Goal: Task Accomplishment & Management: Manage account settings

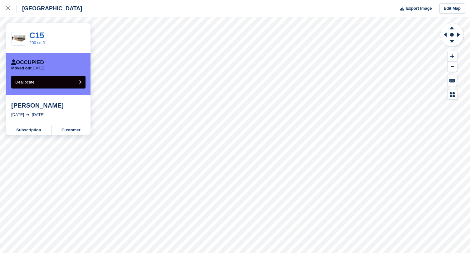
click at [73, 86] on button "Deallocate" at bounding box center [48, 82] width 74 height 13
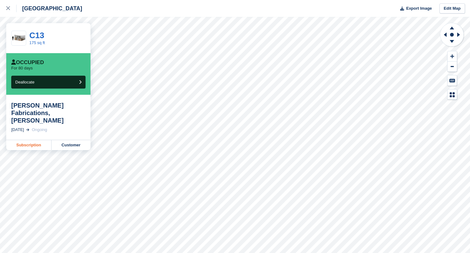
click at [22, 140] on link "Subscription" at bounding box center [28, 145] width 45 height 10
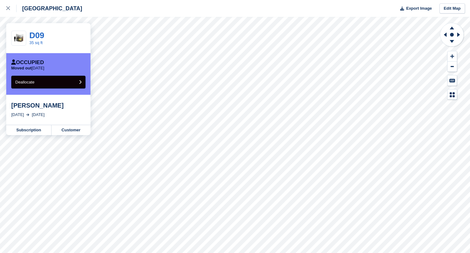
click at [57, 83] on button "Deallocate" at bounding box center [48, 82] width 74 height 13
click at [62, 88] on button "Deallocate" at bounding box center [48, 82] width 74 height 13
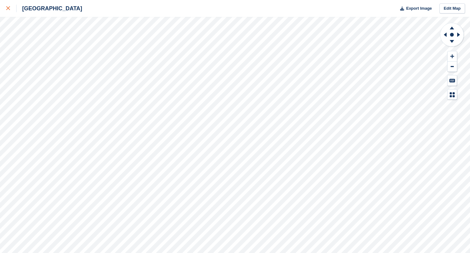
click at [12, 8] on div at bounding box center [11, 8] width 10 height 7
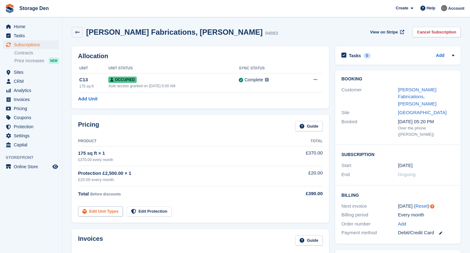
click at [106, 211] on link "Edit Unit Types" at bounding box center [100, 211] width 45 height 10
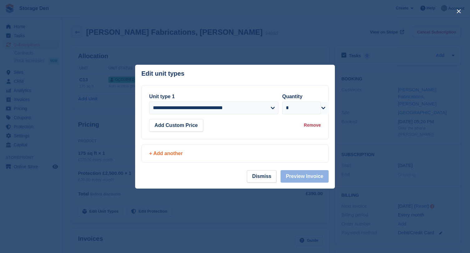
click at [171, 149] on div "+ Add another" at bounding box center [235, 153] width 187 height 17
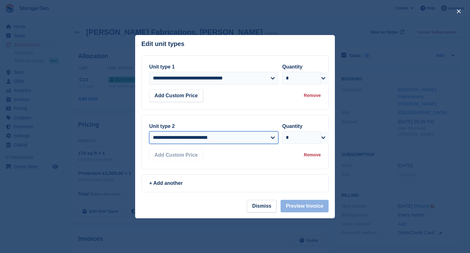
select select "*****"
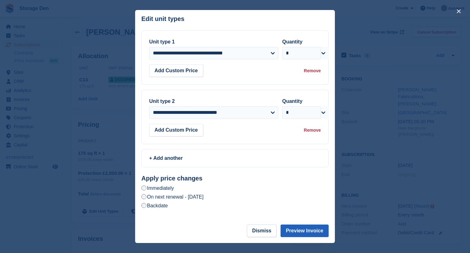
click at [301, 230] on button "Preview Invoice" at bounding box center [305, 230] width 48 height 12
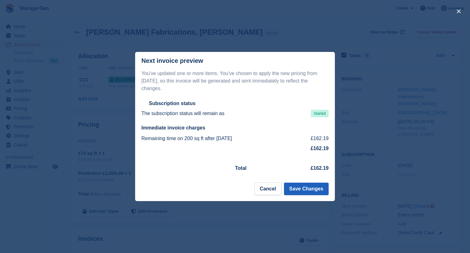
click at [310, 190] on button "Save Changes" at bounding box center [306, 188] width 45 height 12
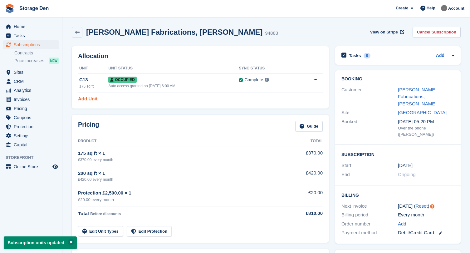
click at [90, 97] on link "Add Unit" at bounding box center [87, 98] width 19 height 7
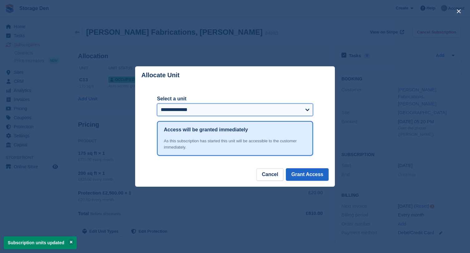
select select "*****"
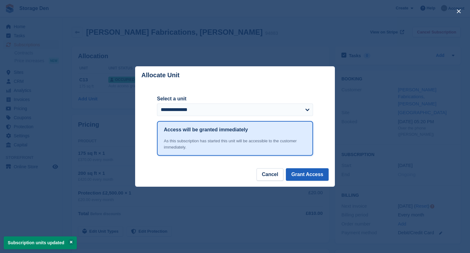
click at [309, 174] on button "Grant Access" at bounding box center [307, 174] width 43 height 12
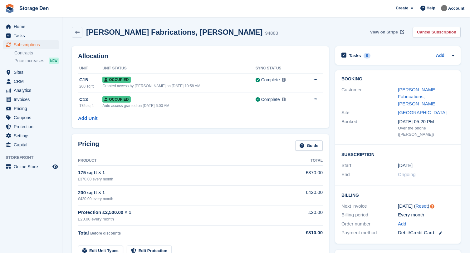
click at [383, 31] on span "View on Stripe" at bounding box center [384, 32] width 28 height 6
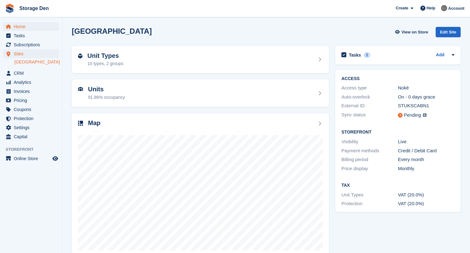
click at [30, 29] on span "Home" at bounding box center [32, 26] width 37 height 9
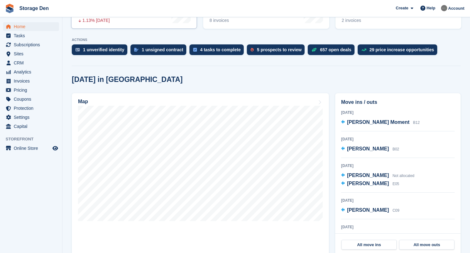
scroll to position [110, 0]
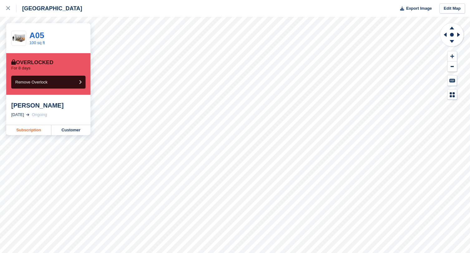
click at [32, 134] on link "Subscription" at bounding box center [28, 130] width 45 height 10
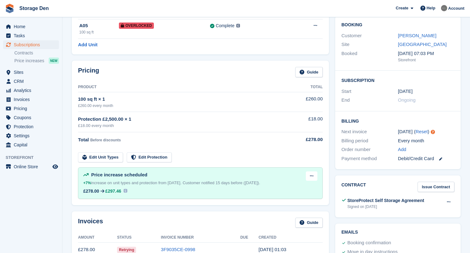
scroll to position [56, 0]
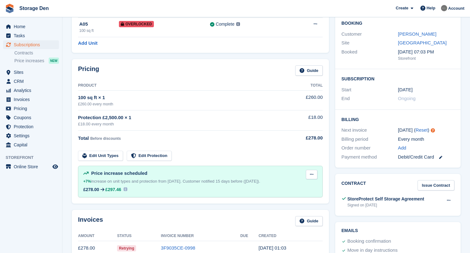
click at [310, 174] on icon at bounding box center [311, 174] width 3 height 4
click at [294, 186] on p "Edit next increase" at bounding box center [287, 186] width 54 height 8
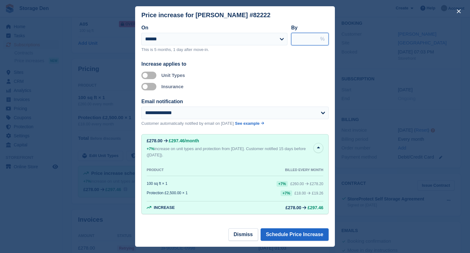
click at [297, 41] on input "***" at bounding box center [309, 39] width 37 height 12
type input "***"
click at [301, 233] on button "Schedule Price Increase" at bounding box center [295, 234] width 68 height 12
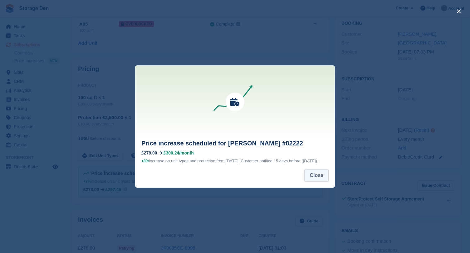
click at [312, 177] on button "Close" at bounding box center [316, 175] width 24 height 12
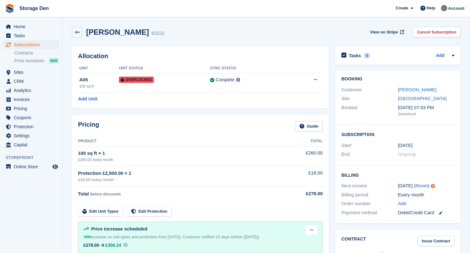
scroll to position [0, 0]
click at [30, 24] on span "Home" at bounding box center [32, 26] width 37 height 9
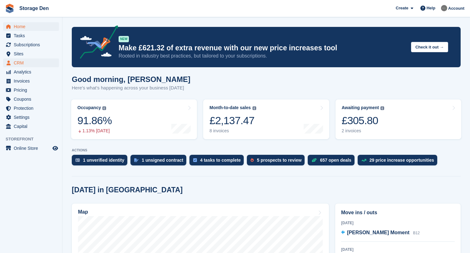
click at [26, 67] on span "CRM" at bounding box center [32, 62] width 37 height 9
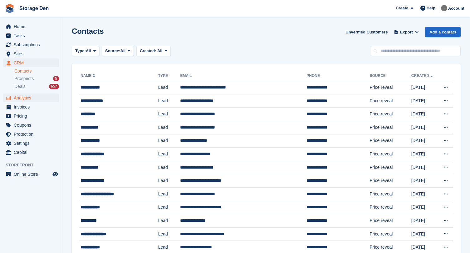
click at [35, 98] on span "Analytics" at bounding box center [32, 97] width 37 height 9
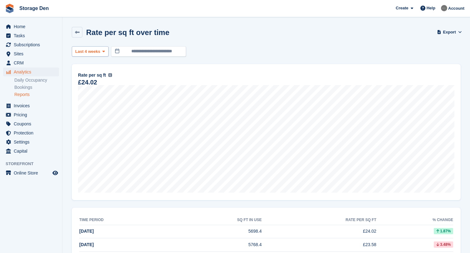
click at [94, 48] on span "Last 4 weeks" at bounding box center [87, 51] width 25 height 6
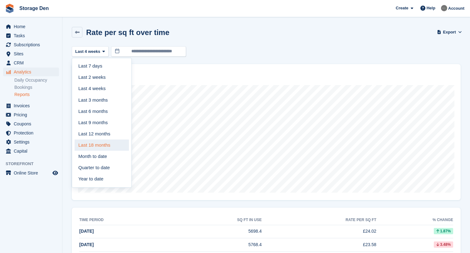
click at [103, 140] on link "Last 18 months" at bounding box center [102, 144] width 54 height 11
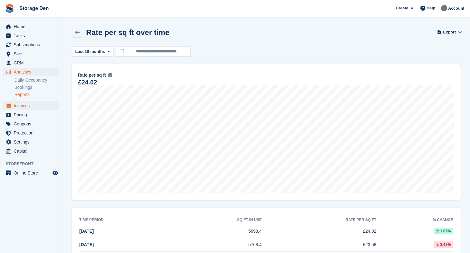
click at [32, 103] on span "Invoices" at bounding box center [32, 105] width 37 height 9
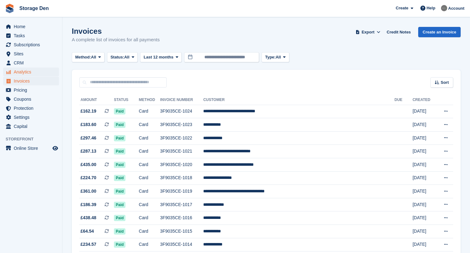
click at [30, 68] on span "Analytics" at bounding box center [32, 71] width 37 height 9
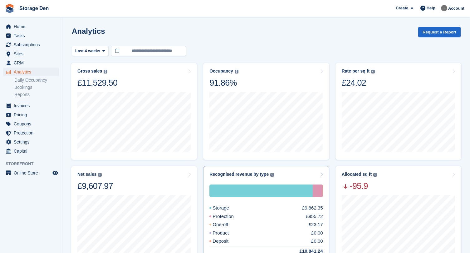
click at [294, 175] on div "Recognised revenue by type The sum of all finalised invoices, after discount an…" at bounding box center [266, 173] width 113 height 5
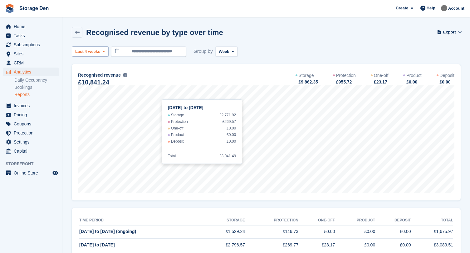
click at [98, 50] on span "Last 4 weeks" at bounding box center [87, 51] width 25 height 6
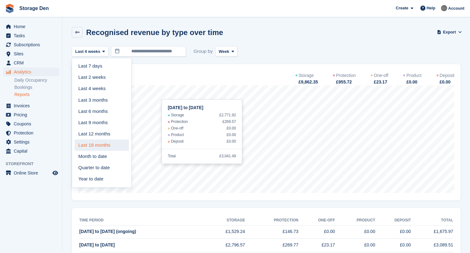
click at [109, 140] on link "Last 18 months" at bounding box center [102, 144] width 54 height 11
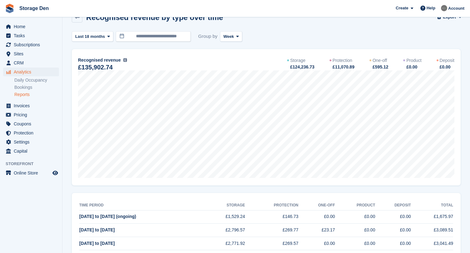
scroll to position [16, 0]
